Goal: Navigation & Orientation: Find specific page/section

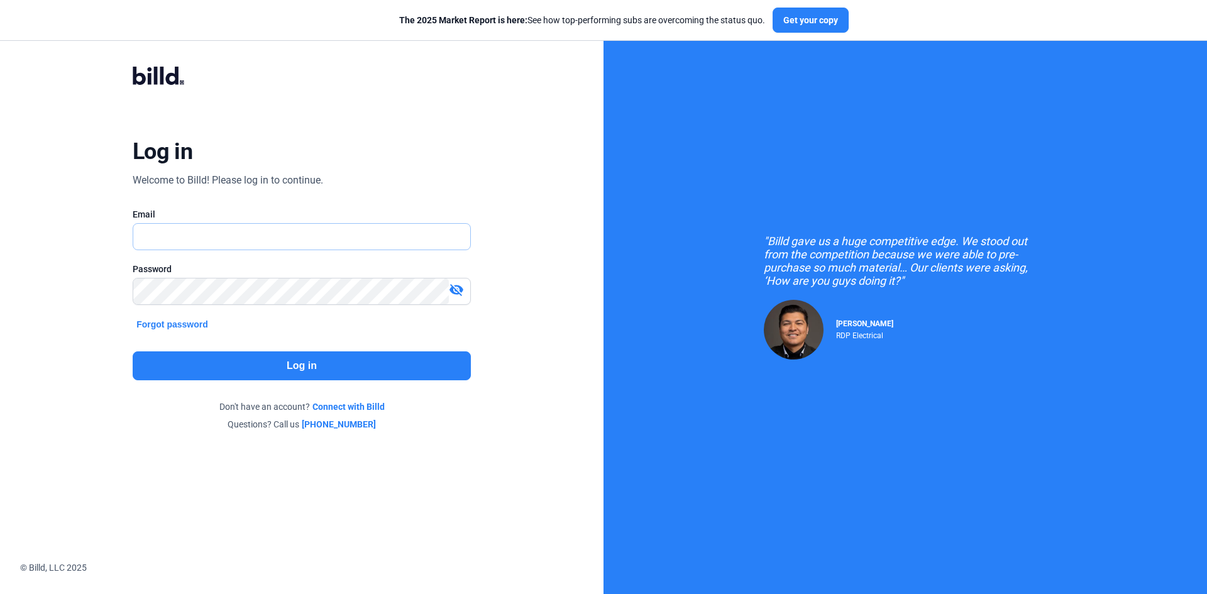
type input "[EMAIL_ADDRESS][DOMAIN_NAME]"
click at [290, 372] on button "Log in" at bounding box center [302, 365] width 338 height 29
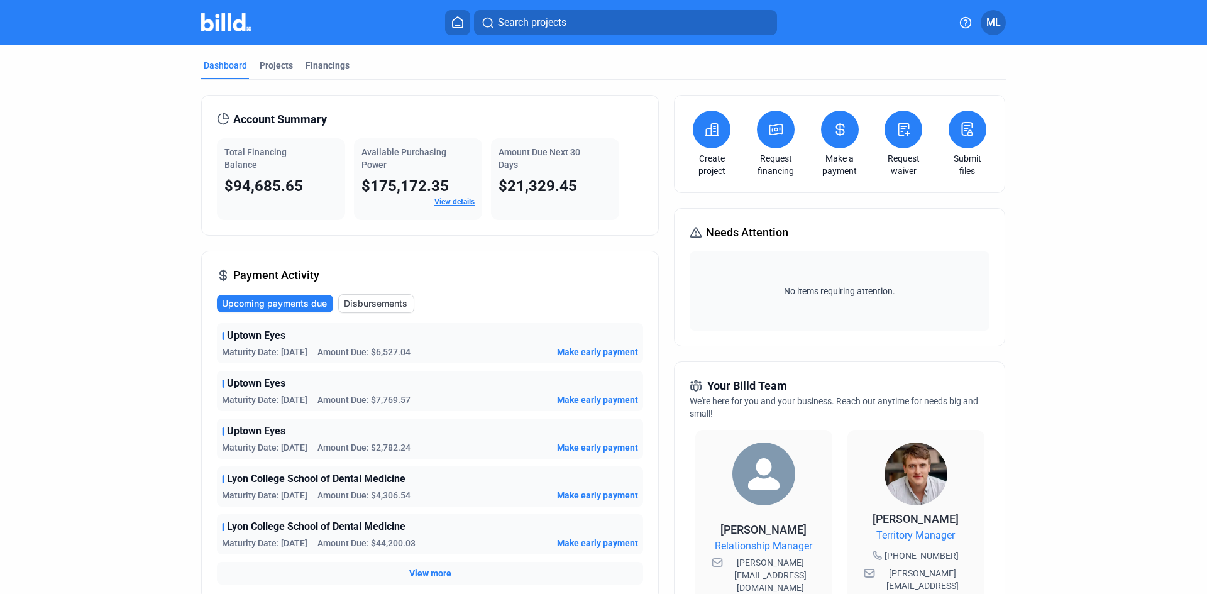
click at [265, 63] on div "Projects" at bounding box center [276, 65] width 33 height 13
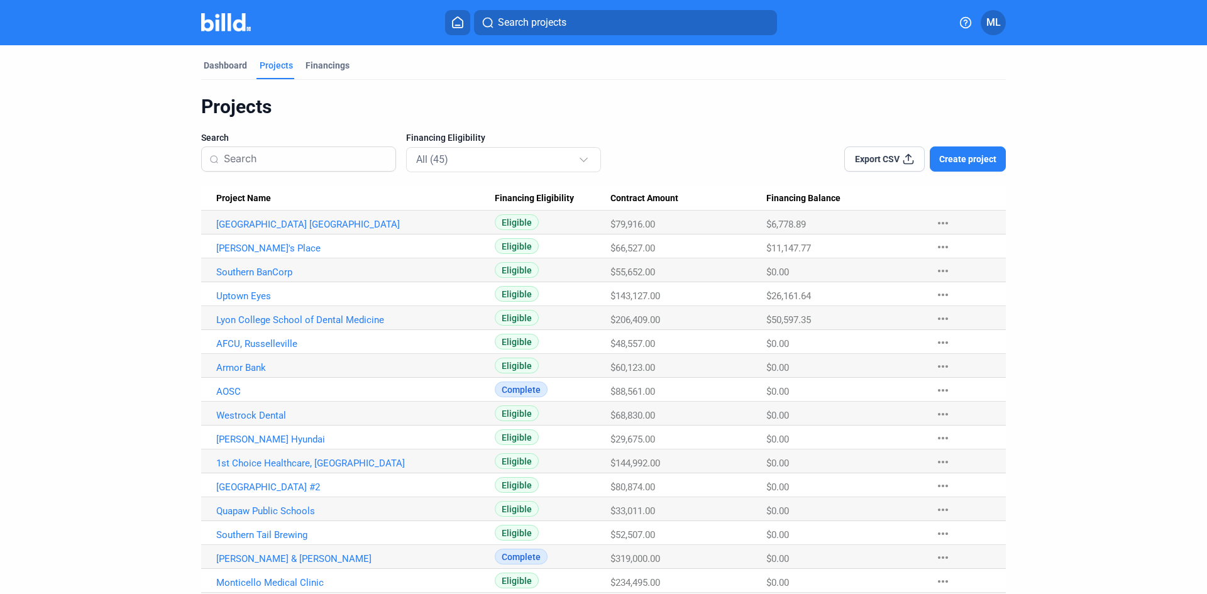
click at [237, 296] on link "Uptown Eyes" at bounding box center [355, 295] width 278 height 11
